Goal: Task Accomplishment & Management: Manage account settings

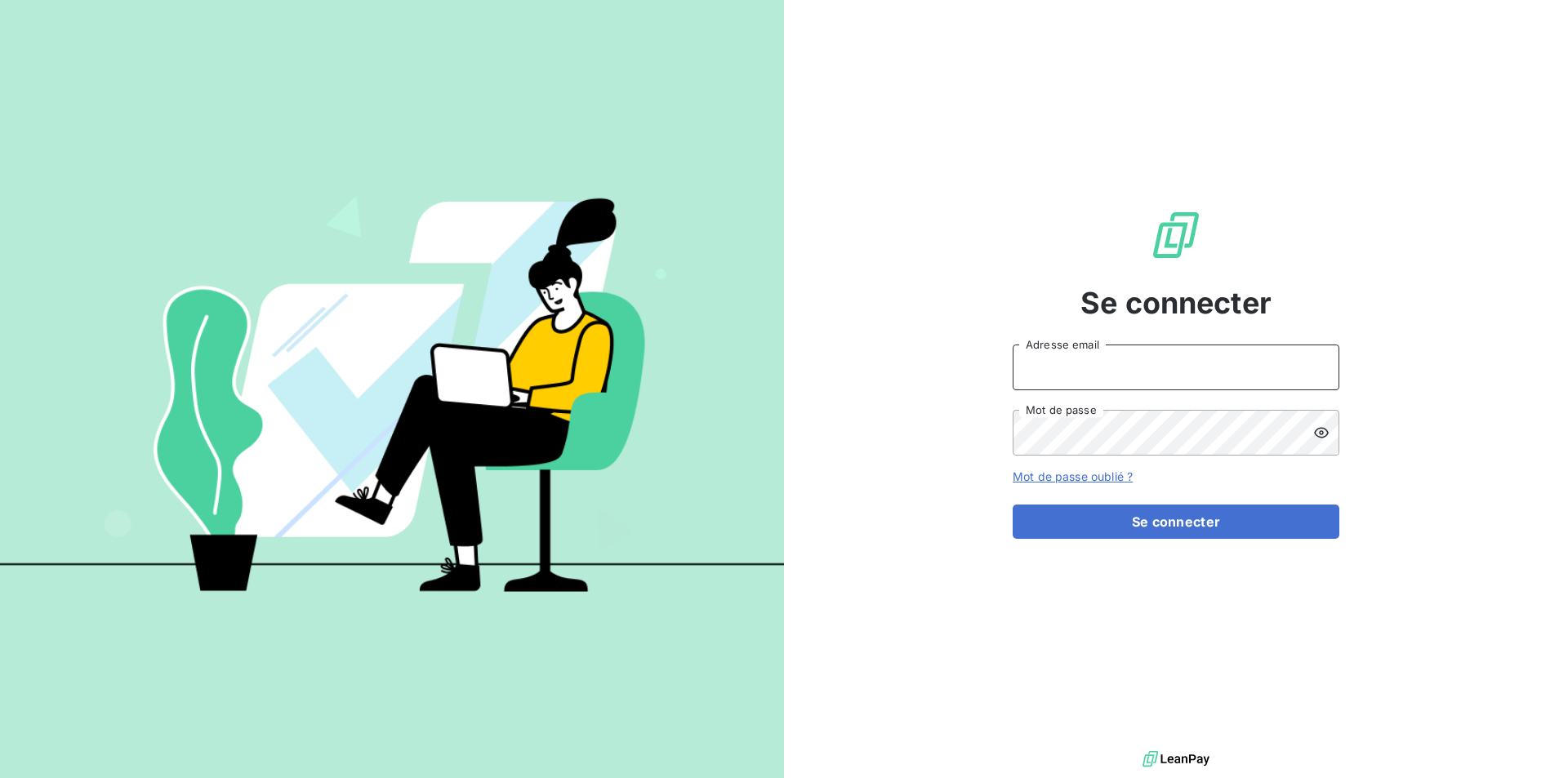
click at [1126, 369] on input "Adresse email" at bounding box center [1176, 368] width 327 height 46
paste input "[EMAIL_ADDRESS][DOMAIN_NAME]"
type input "[EMAIL_ADDRESS][DOMAIN_NAME]"
click at [1013, 504] on button "Se connecter" at bounding box center [1176, 522] width 327 height 35
